Goal: Browse casually

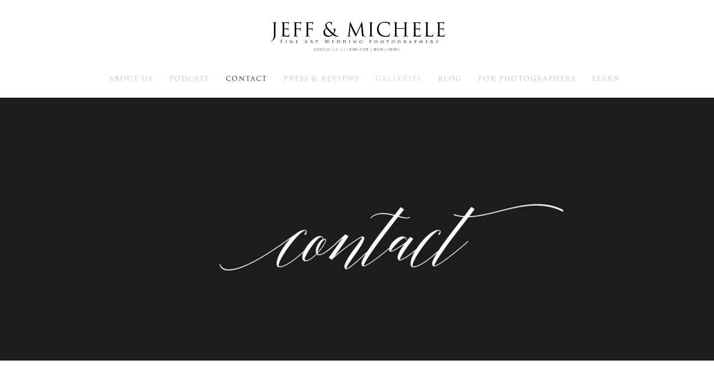
click at [411, 80] on span "Galleries" at bounding box center [399, 78] width 46 height 9
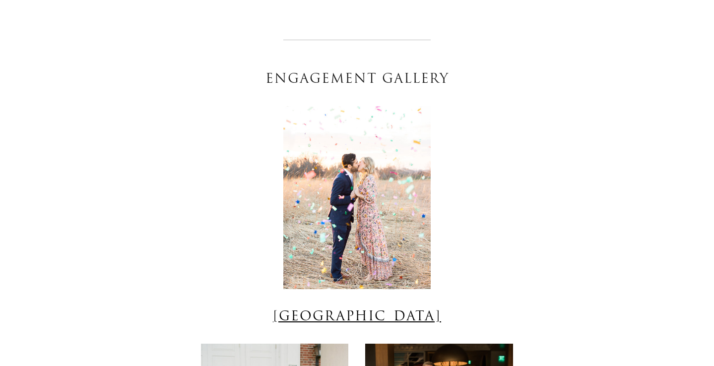
scroll to position [1909, 0]
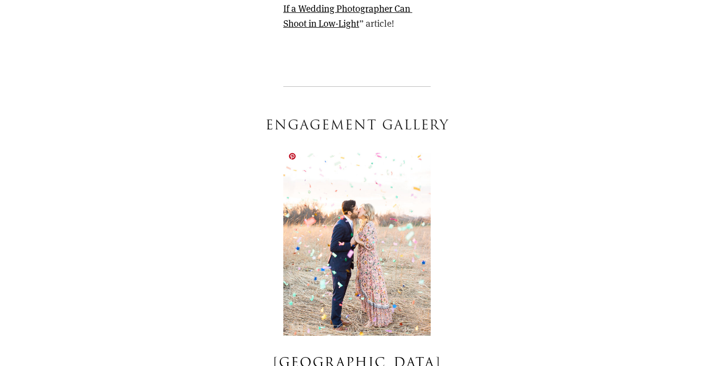
click at [366, 245] on img at bounding box center [356, 244] width 147 height 183
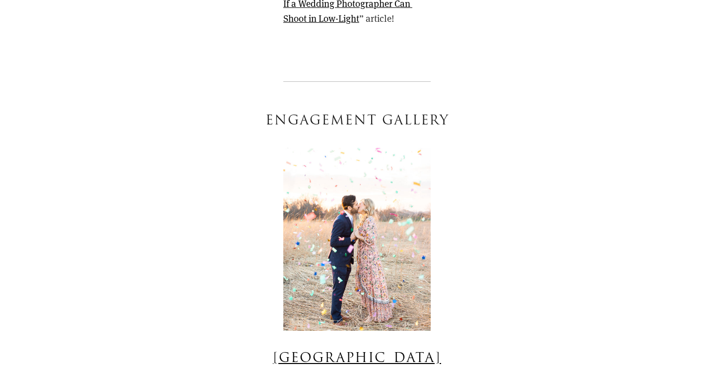
scroll to position [2224, 0]
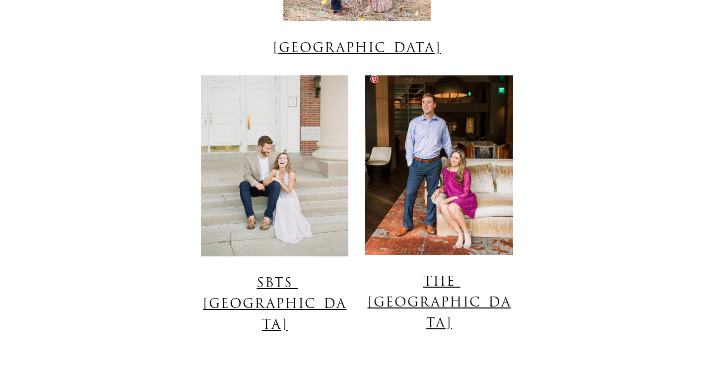
click at [453, 163] on img at bounding box center [438, 165] width 147 height 180
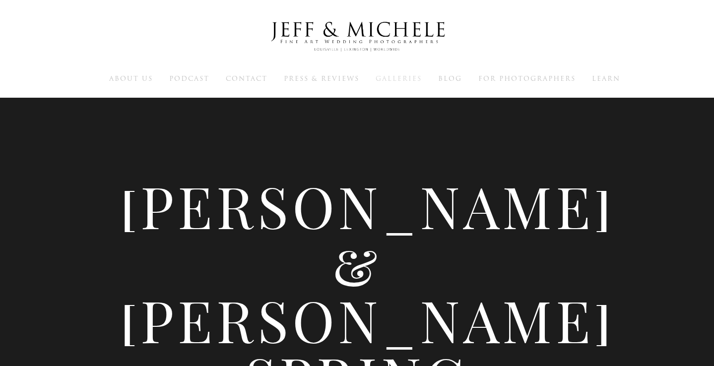
click at [410, 76] on span "Galleries" at bounding box center [399, 78] width 46 height 9
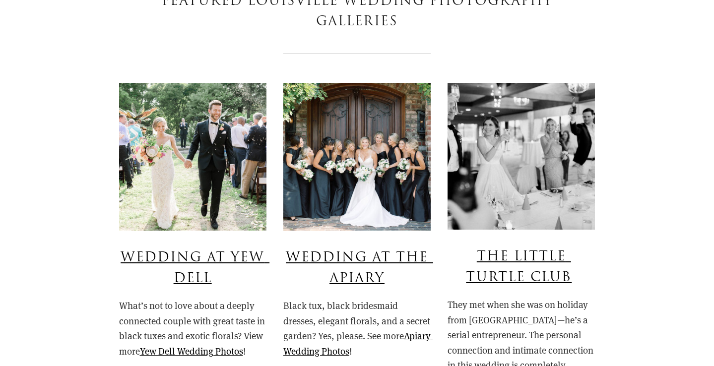
scroll to position [750, 0]
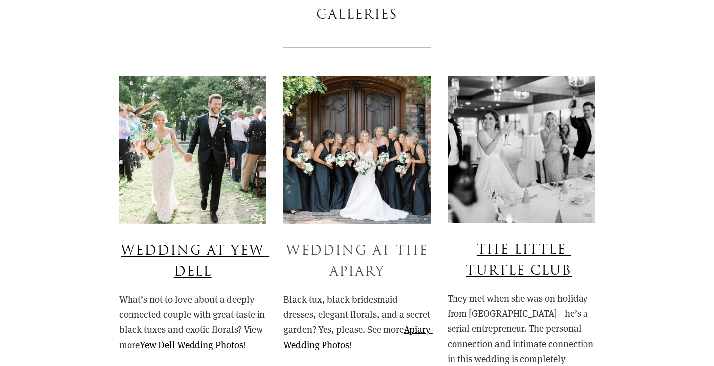
click at [373, 243] on link "Wedding At The Apiary" at bounding box center [359, 262] width 147 height 40
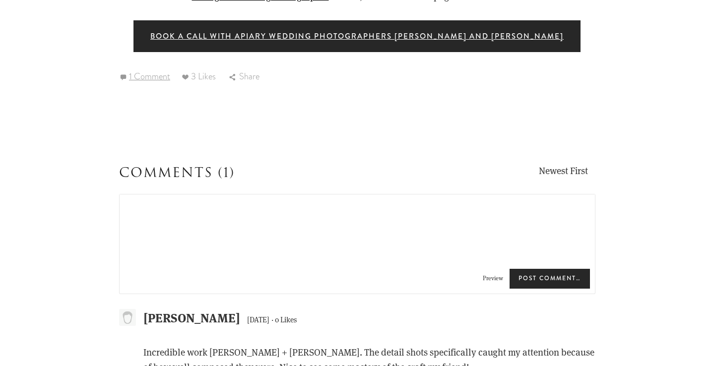
scroll to position [16203, 0]
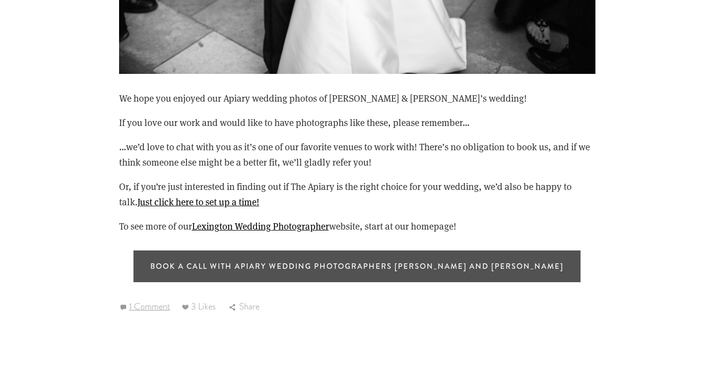
click at [304, 251] on link "Book a Call with Apiary Wedding Photographers Jeff and Michele" at bounding box center [356, 267] width 447 height 32
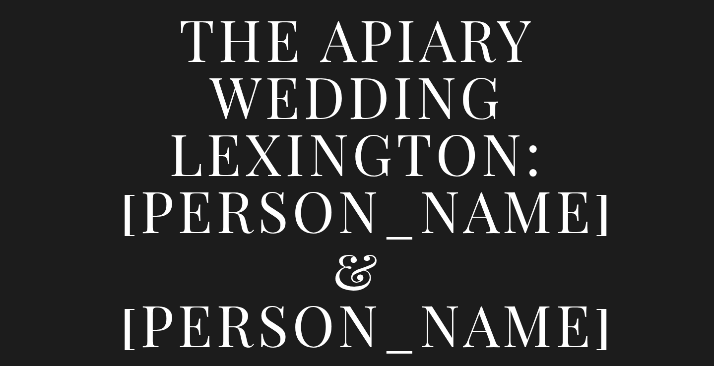
scroll to position [0, 0]
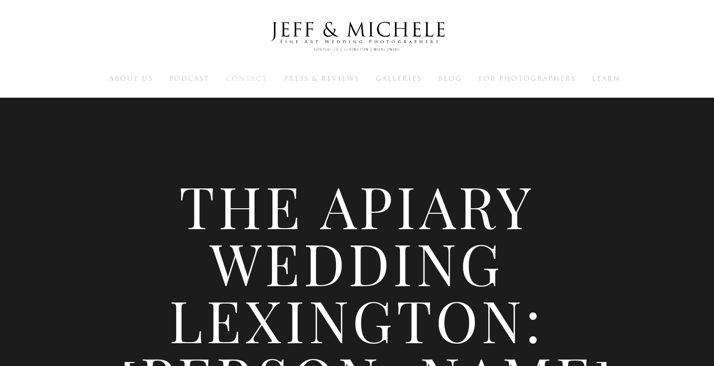
click at [246, 83] on span "Contact" at bounding box center [247, 78] width 42 height 9
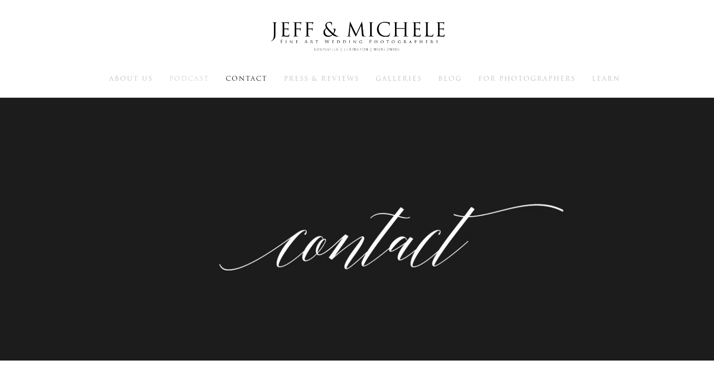
click at [186, 82] on span "Podcast" at bounding box center [189, 78] width 40 height 9
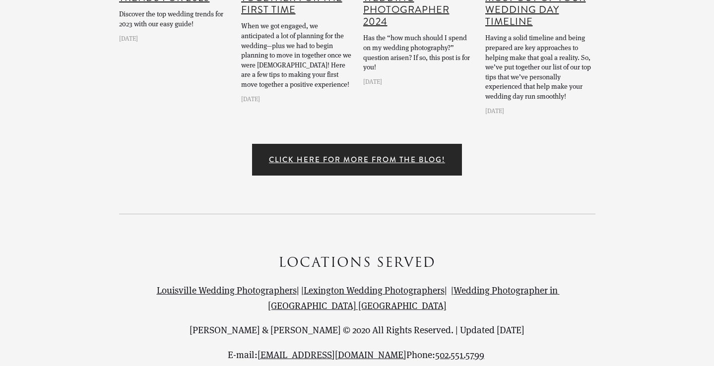
scroll to position [3618, 0]
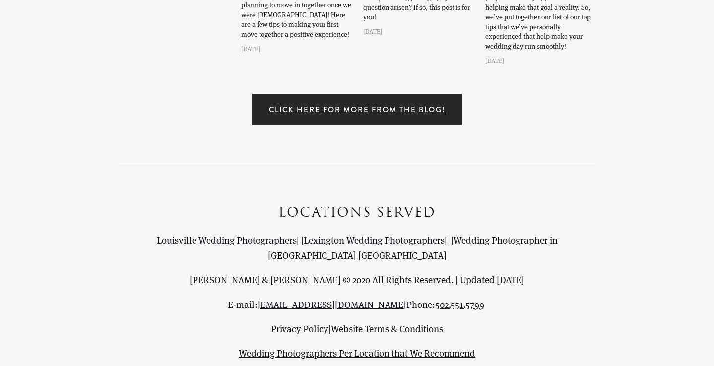
click at [488, 234] on link "Wedding Photographer in [GEOGRAPHIC_DATA] [GEOGRAPHIC_DATA]" at bounding box center [414, 247] width 292 height 27
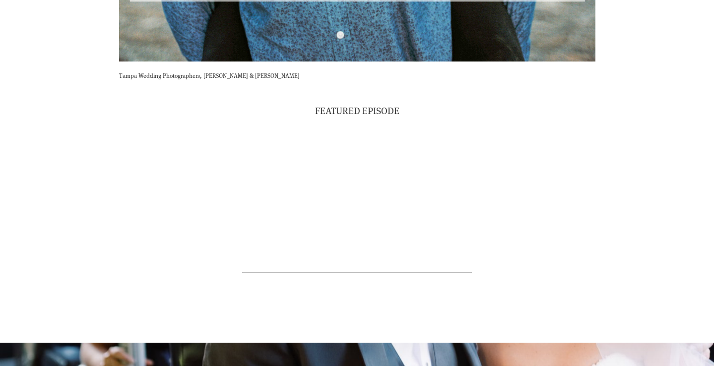
scroll to position [2930, 0]
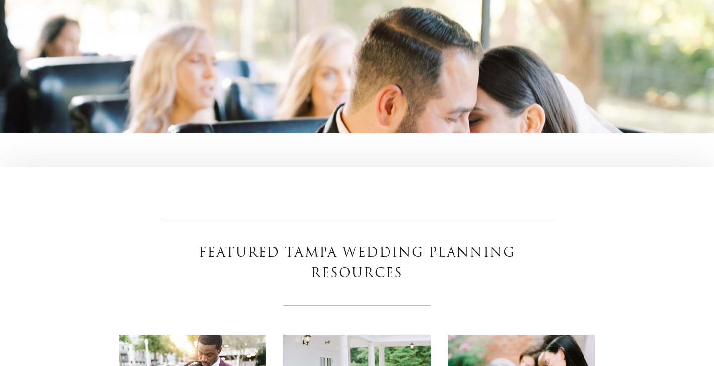
scroll to position [3683, 0]
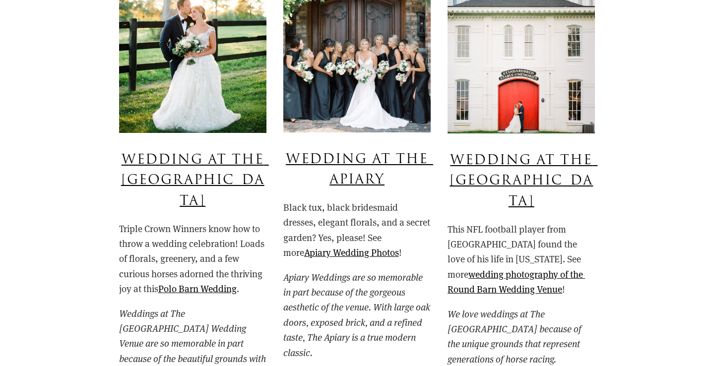
scroll to position [4579, 0]
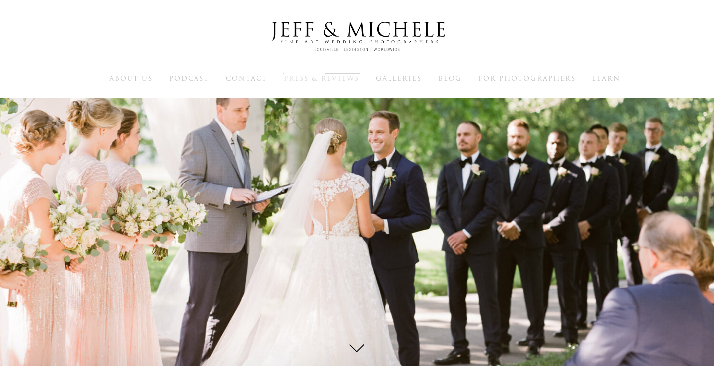
click at [314, 74] on span "Press & Reviews" at bounding box center [321, 78] width 75 height 9
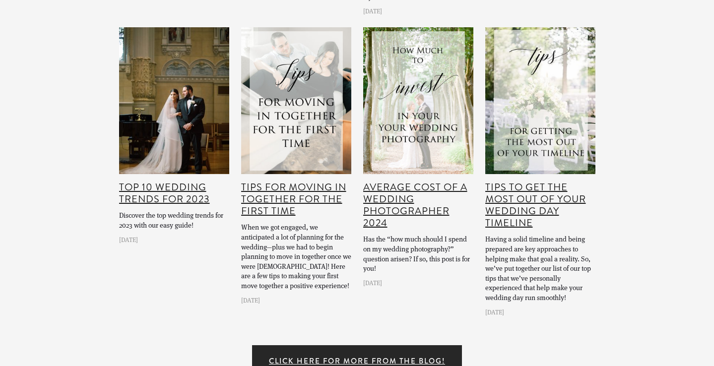
scroll to position [6217, 0]
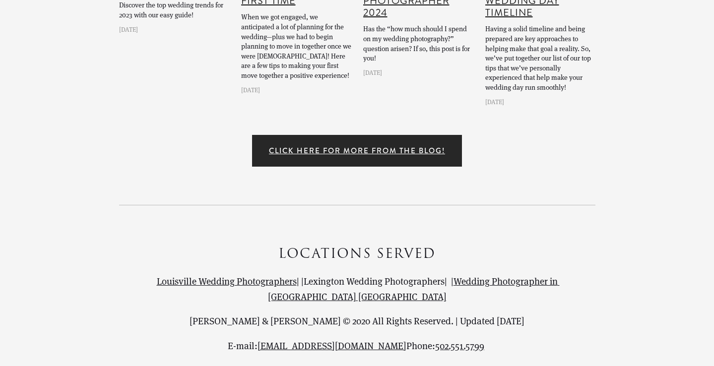
click at [358, 275] on link "Lexington Wedding Photographers" at bounding box center [374, 281] width 141 height 12
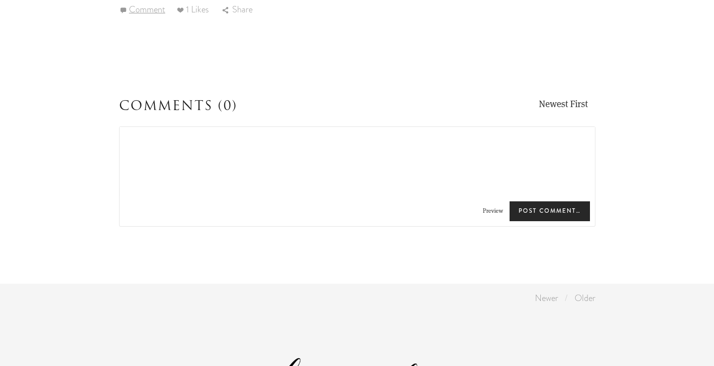
scroll to position [7703, 0]
